Goal: Task Accomplishment & Management: Manage account settings

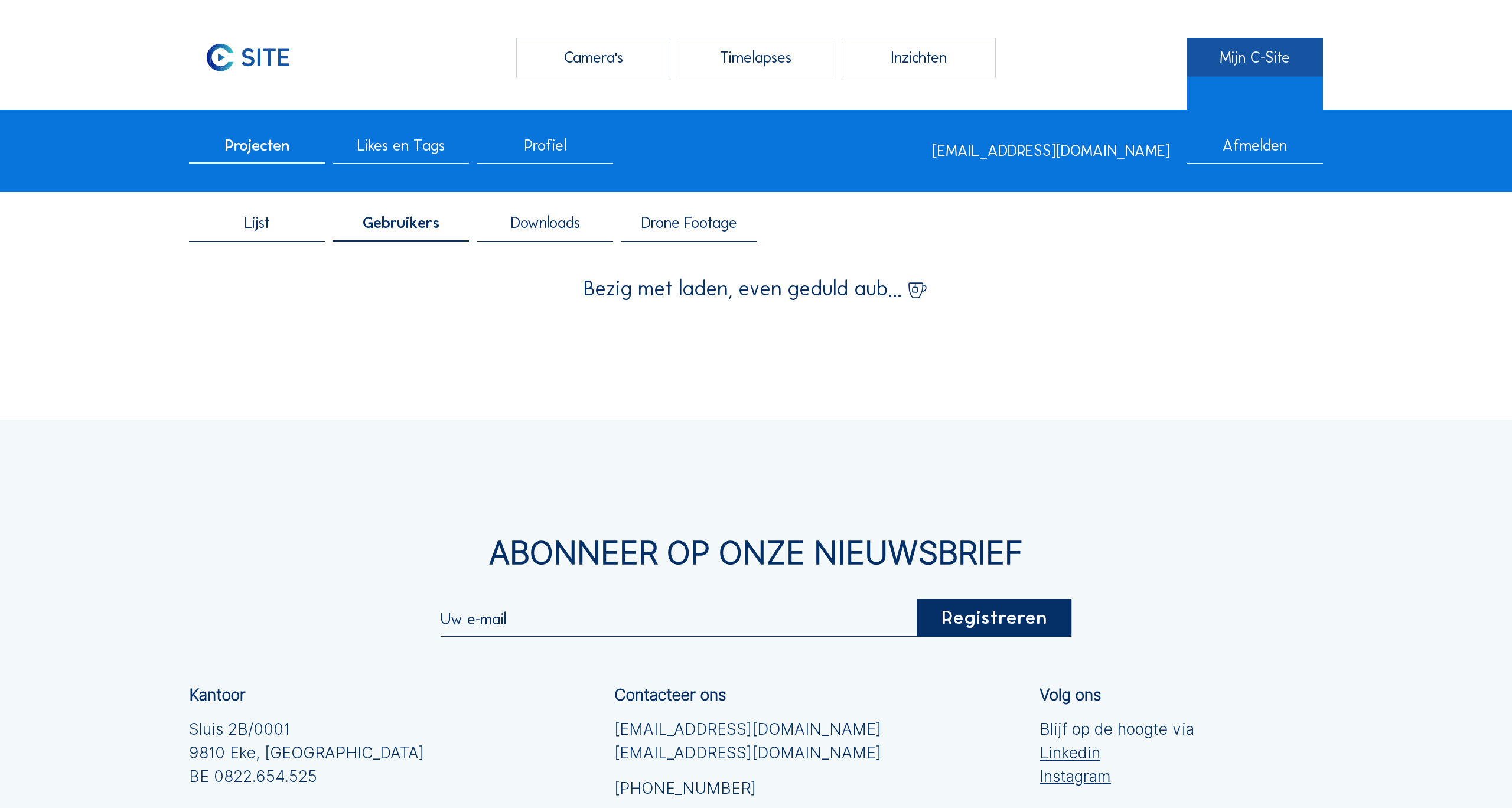
click at [1255, 57] on link "Mijn C-Site" at bounding box center [1255, 57] width 136 height 39
click at [420, 226] on span "Gebruikers" at bounding box center [401, 223] width 77 height 16
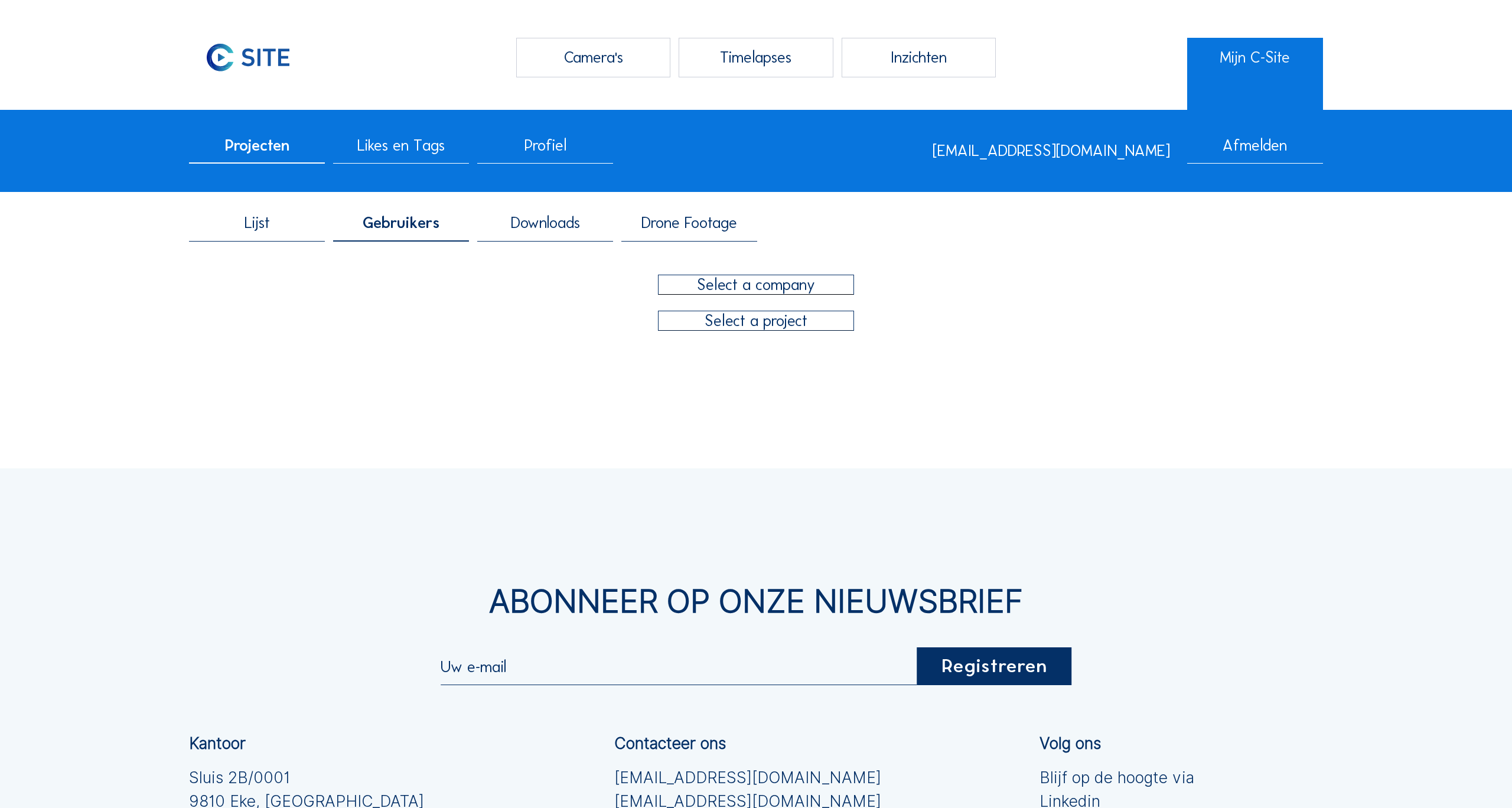
click at [759, 286] on div at bounding box center [756, 285] width 195 height 19
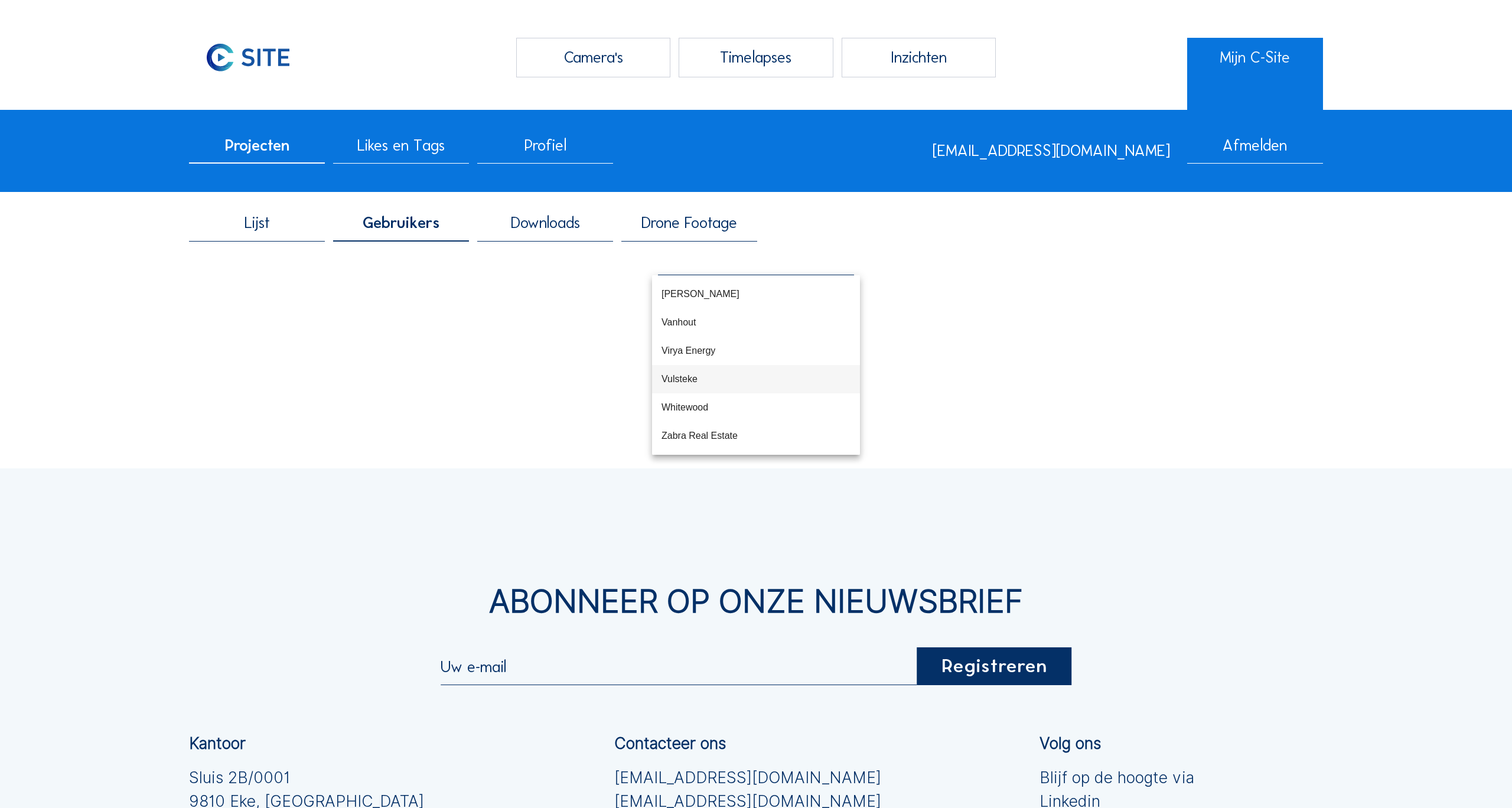
click at [693, 379] on div "Vulsteke" at bounding box center [756, 379] width 189 height 11
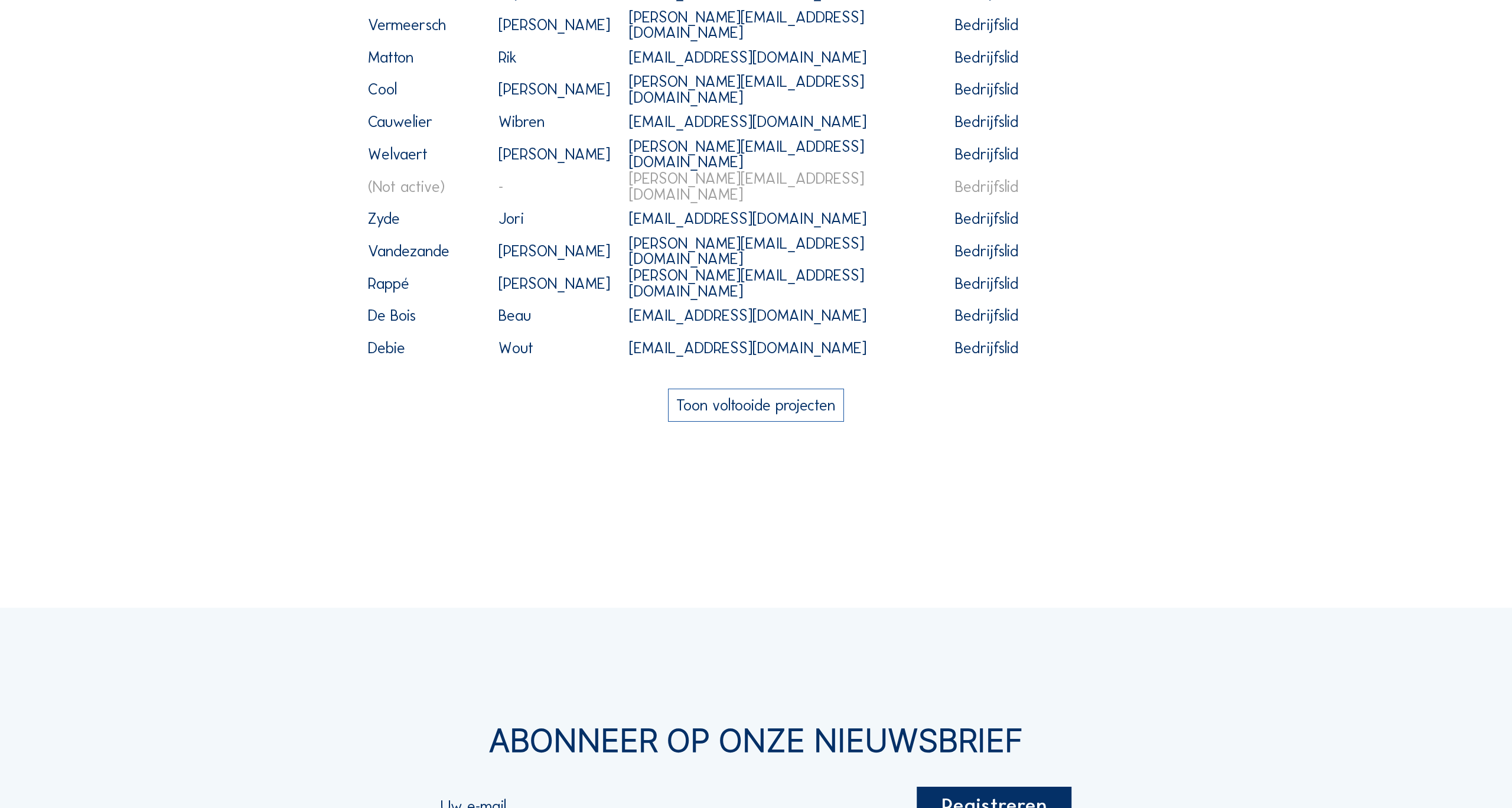
scroll to position [3097, 0]
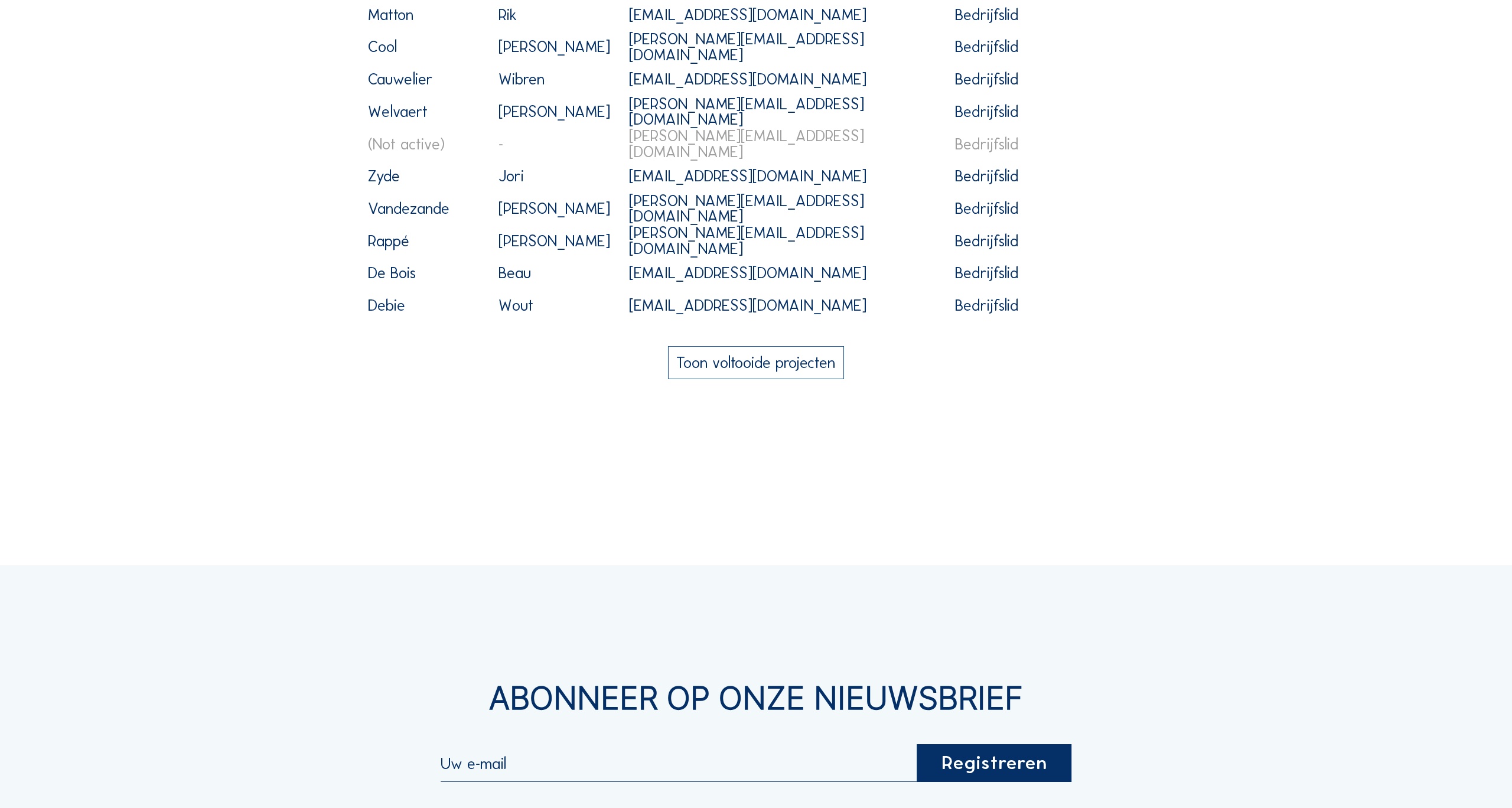
click at [736, 357] on button "Toon voltooide projecten" at bounding box center [755, 362] width 176 height 33
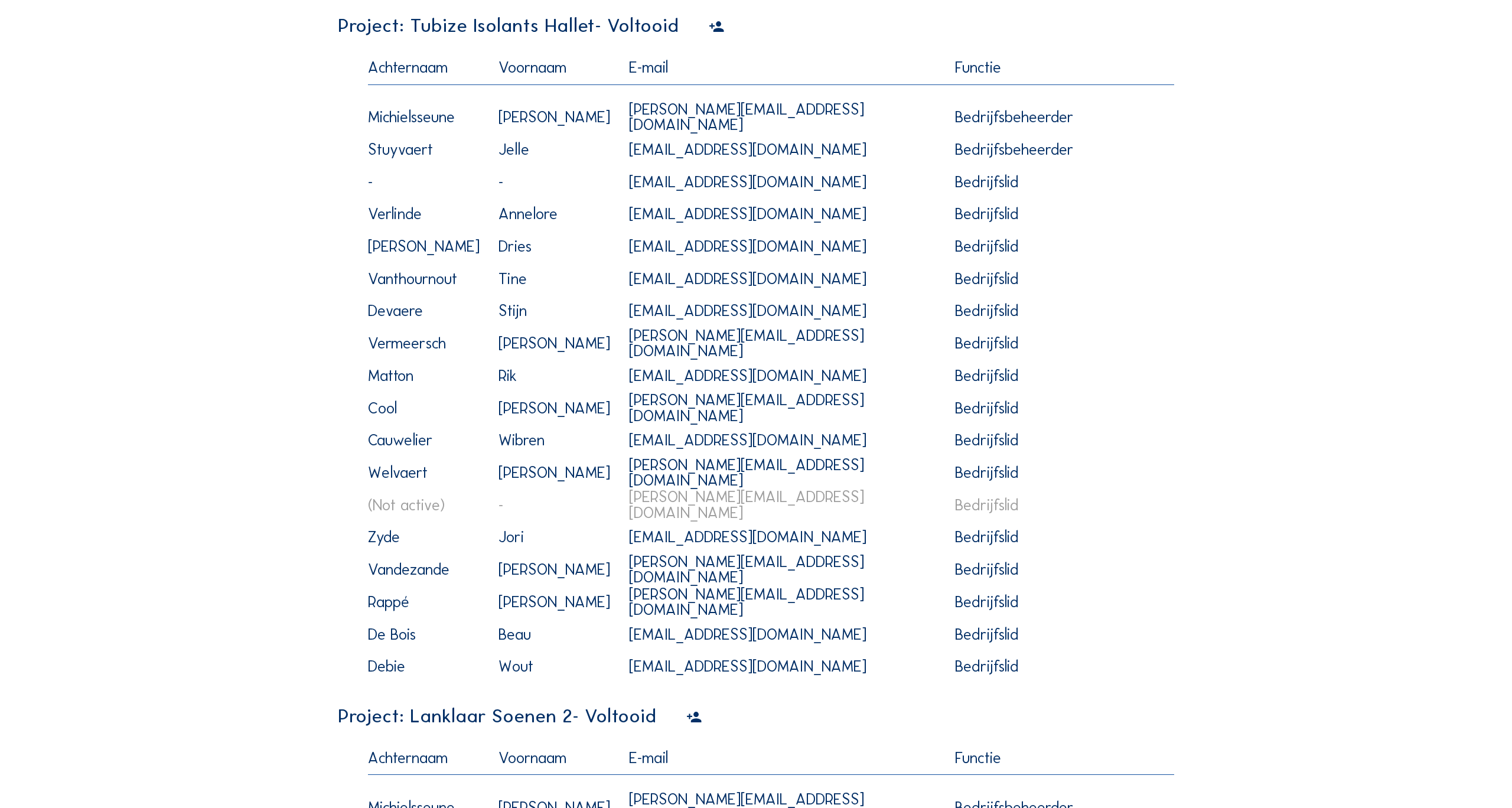
scroll to position [7825, 0]
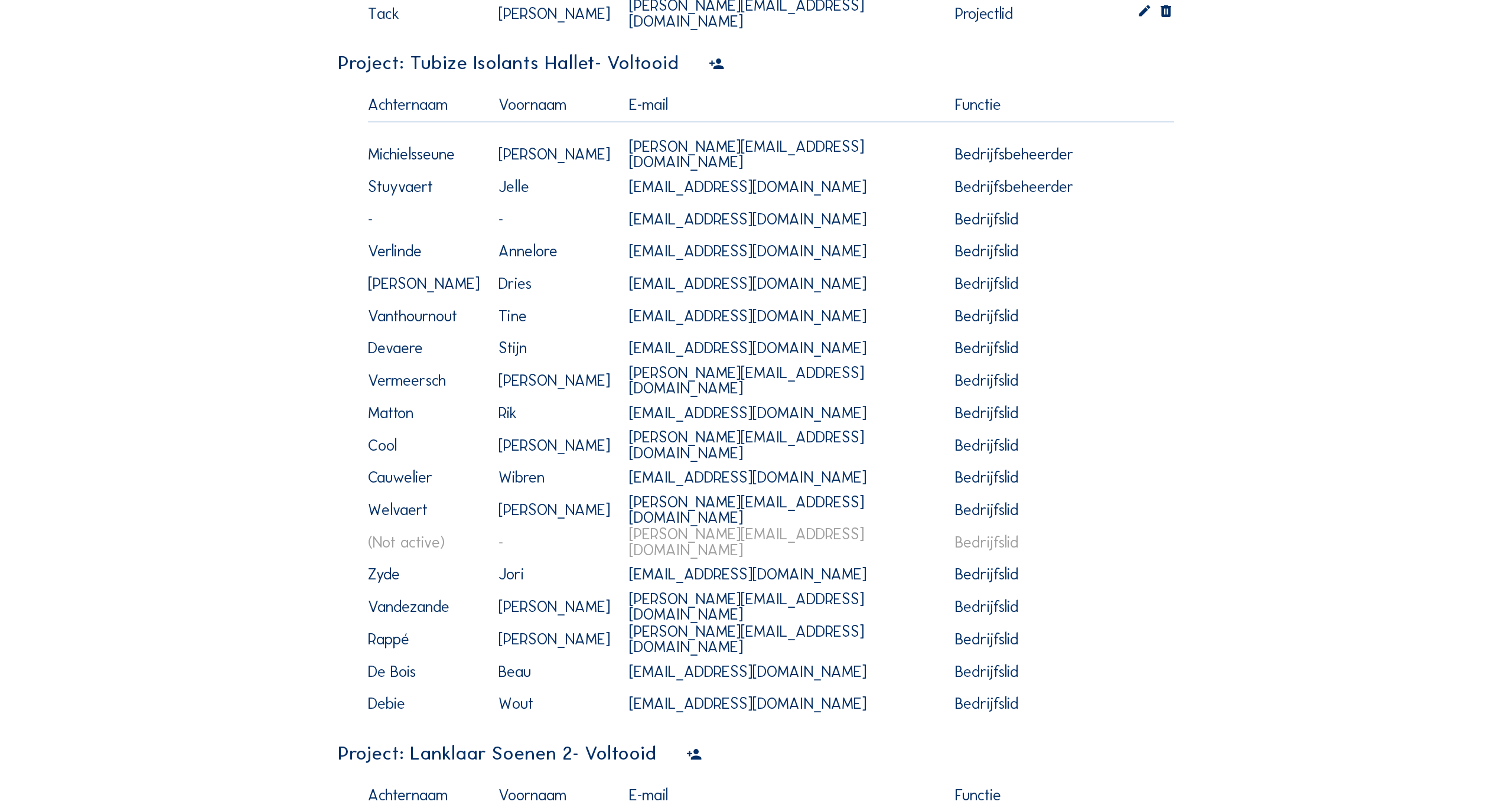
click at [709, 63] on icon at bounding box center [717, 64] width 16 height 19
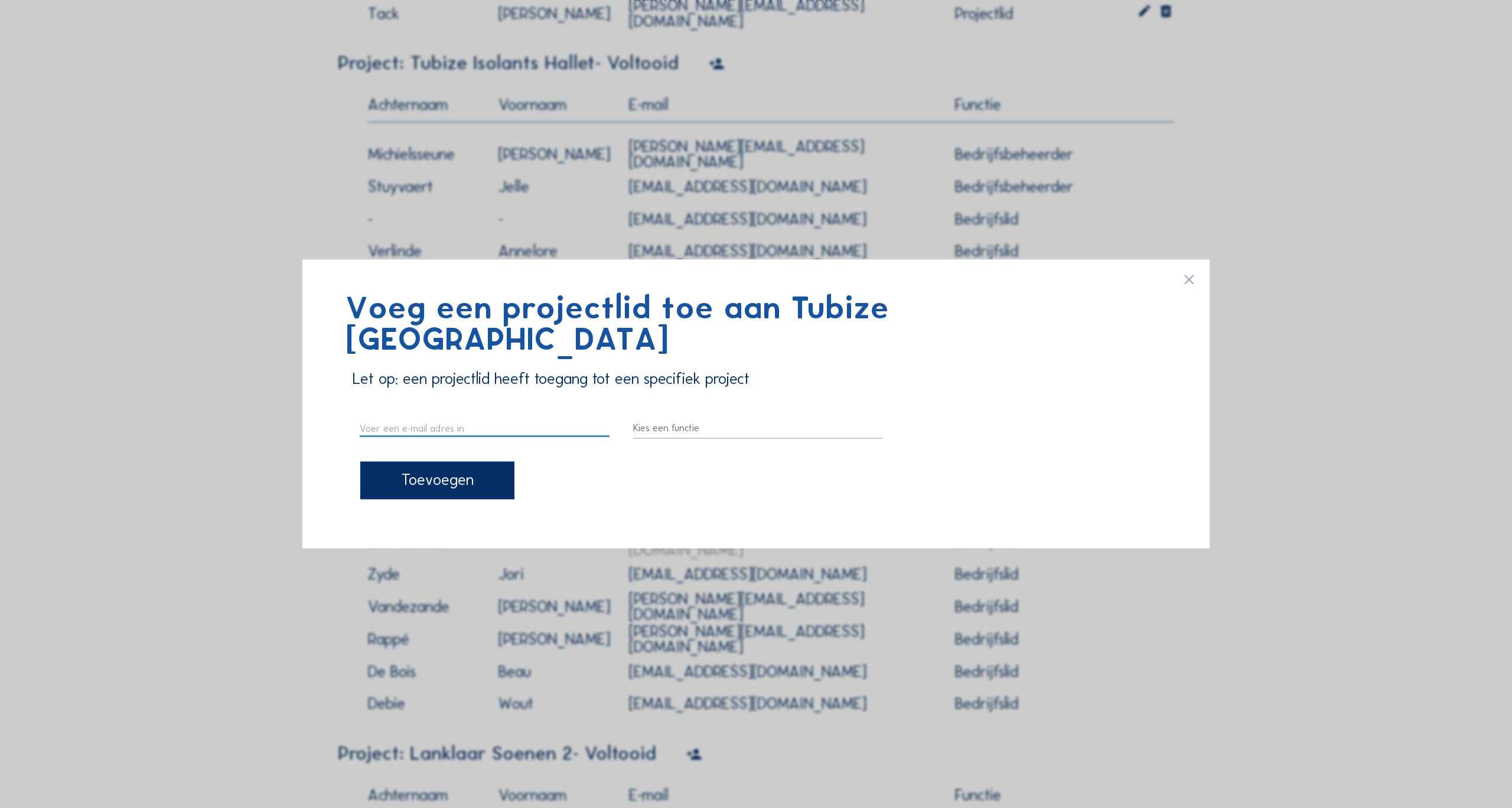
click at [473, 421] on input "text" at bounding box center [484, 429] width 250 height 16
type input "[PERSON_NAME][EMAIL_ADDRESS][DOMAIN_NAME]"
click at [722, 419] on div at bounding box center [758, 429] width 250 height 19
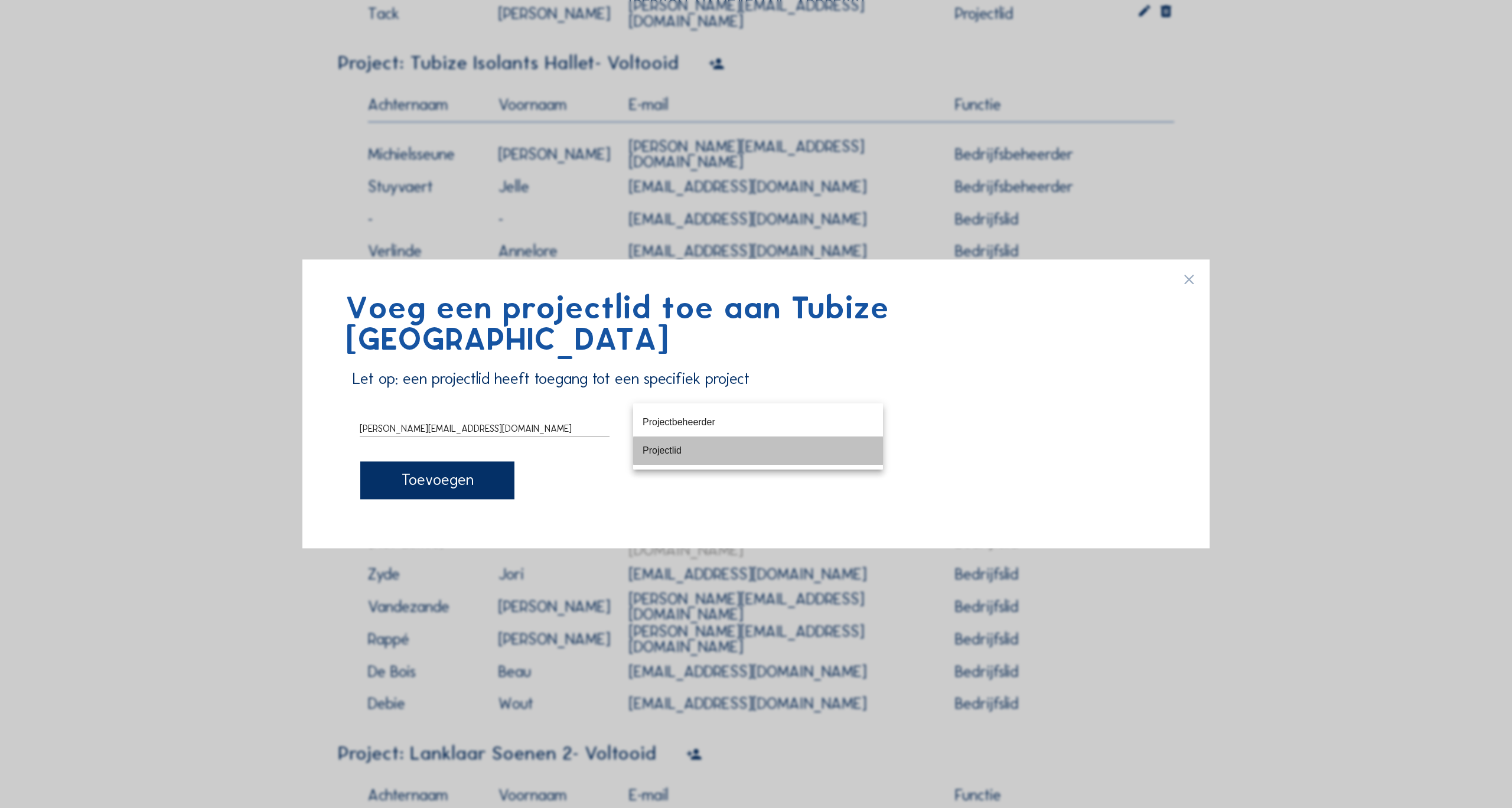
click at [700, 450] on div "Projectlid" at bounding box center [758, 451] width 231 height 11
click at [436, 469] on div "Toevoegen" at bounding box center [437, 480] width 154 height 38
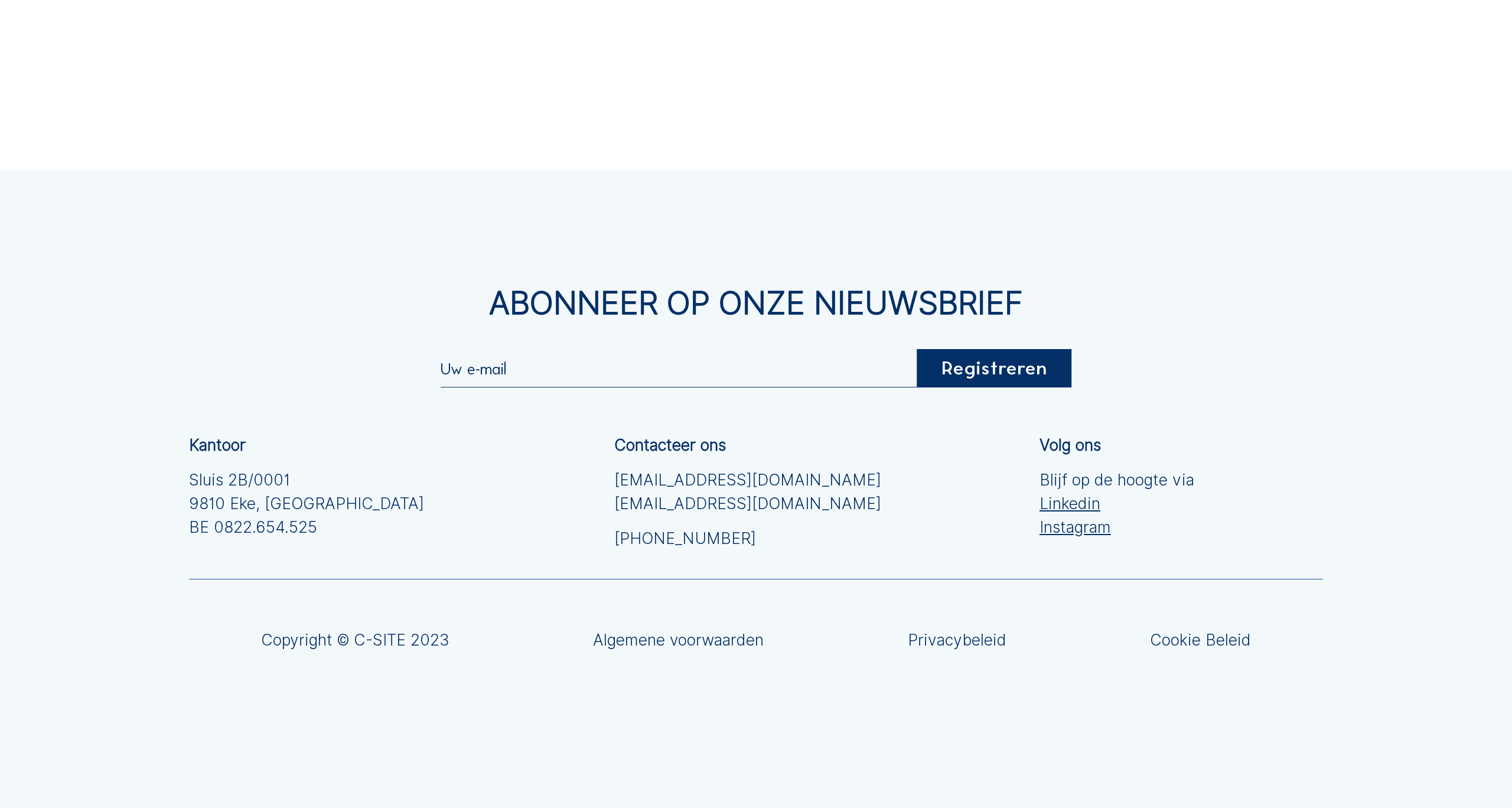
scroll to position [21463, 0]
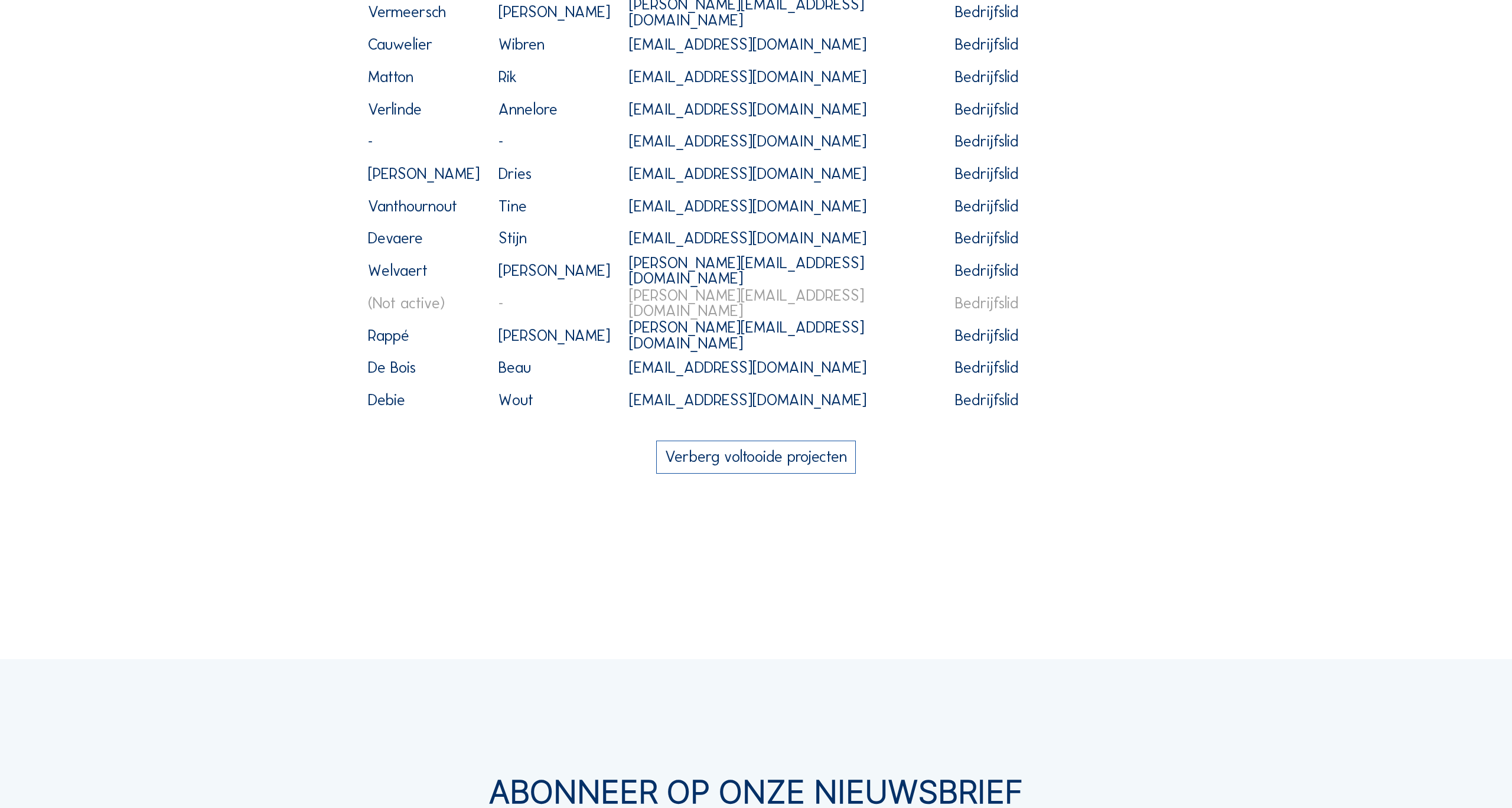
click at [790, 466] on button "Verberg voltooide projecten" at bounding box center [756, 457] width 199 height 33
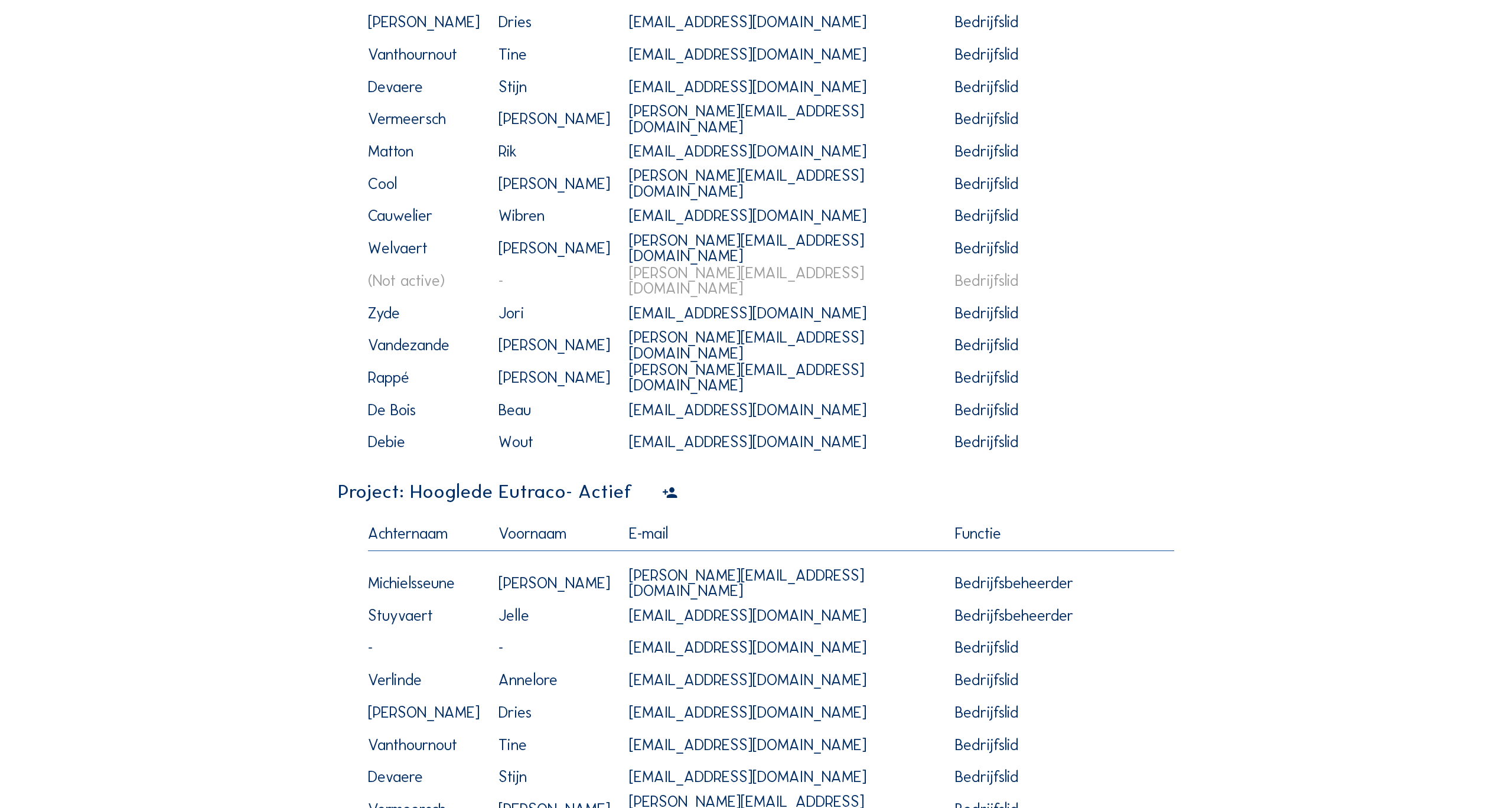
scroll to position [1781, 0]
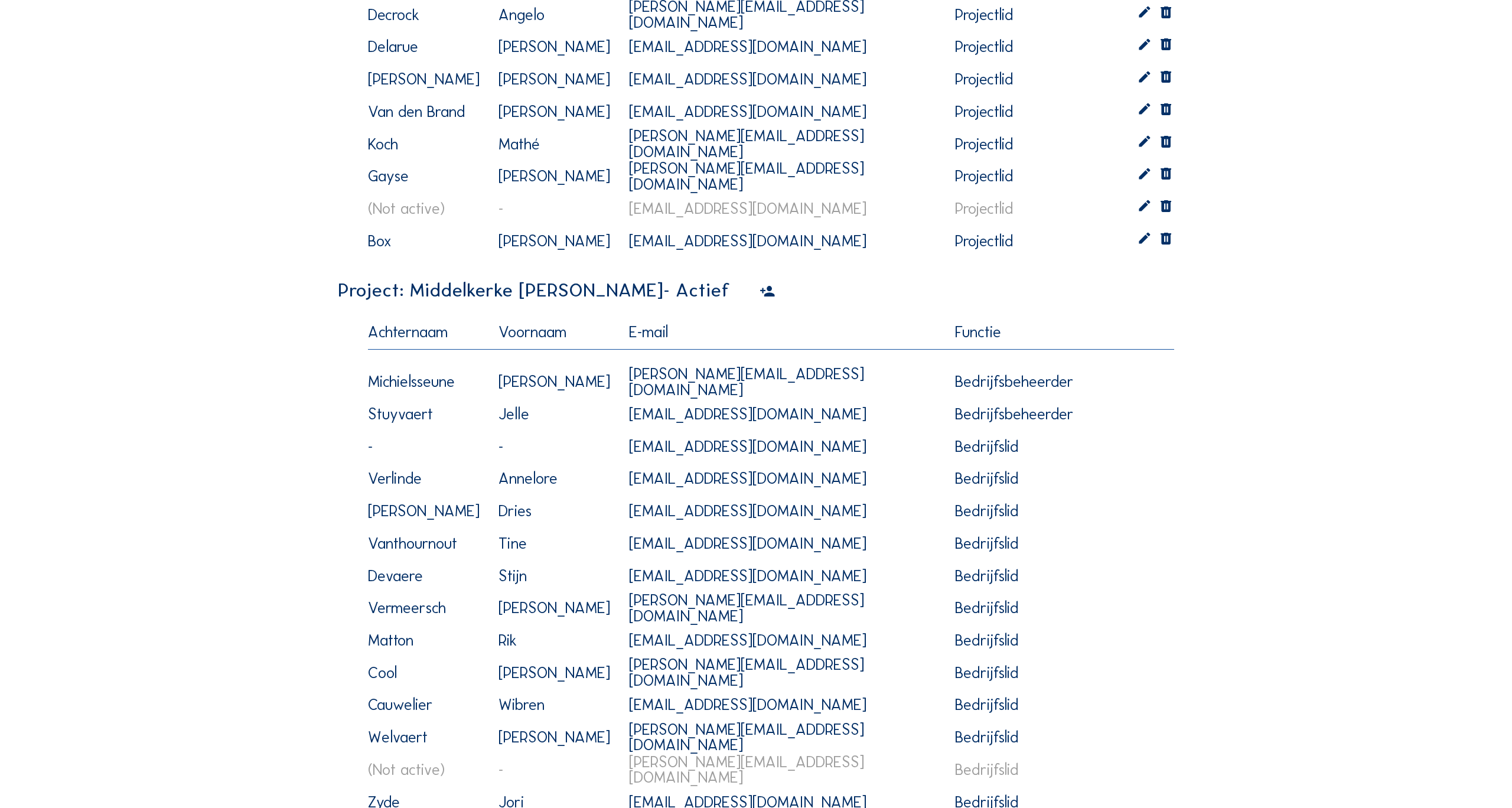
click at [1394, 211] on div "Camera's Timelapses Inzichten Mijn C-Site Projecten Likes en Tags Profiel [EMAI…" at bounding box center [756, 369] width 1512 height 4302
